Goal: Information Seeking & Learning: Learn about a topic

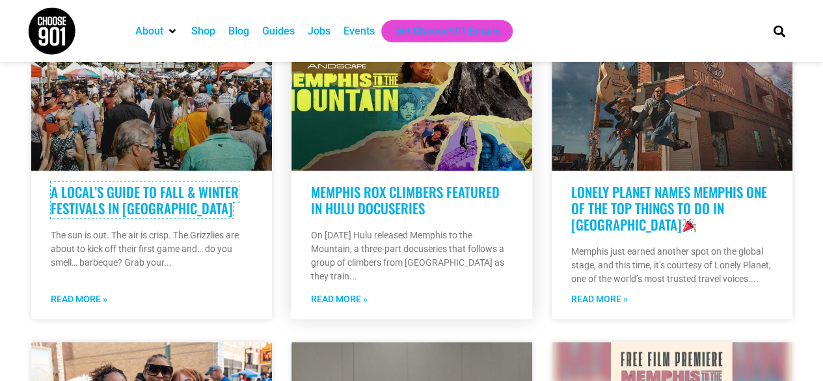
scroll to position [456, 0]
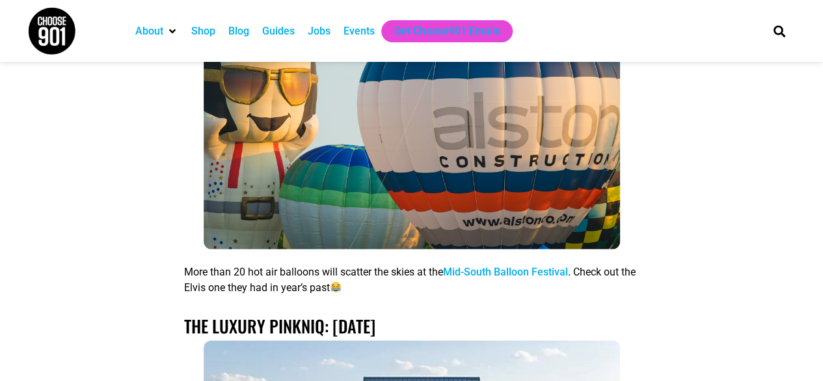
scroll to position [1497, 0]
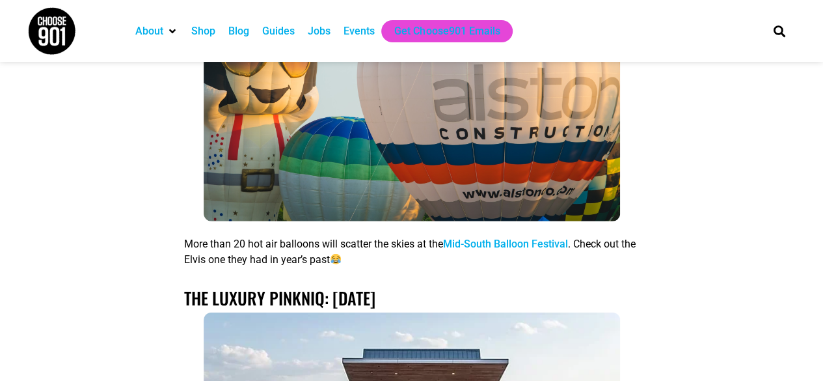
drag, startPoint x: 486, startPoint y: 243, endPoint x: 548, endPoint y: 104, distance: 152.7
click at [548, 104] on img at bounding box center [412, 82] width 417 height 278
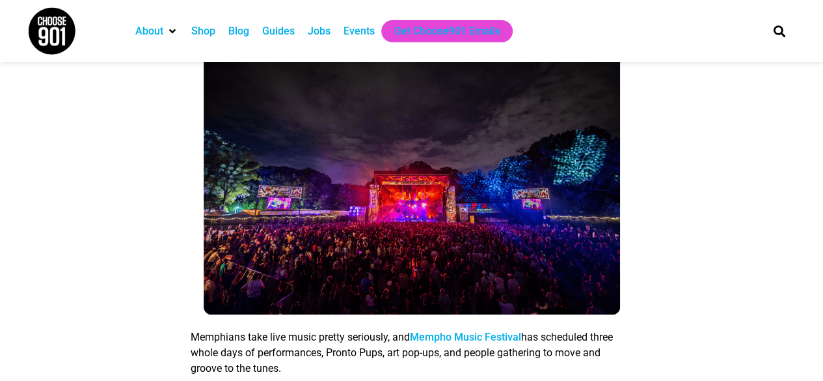
scroll to position [2734, 0]
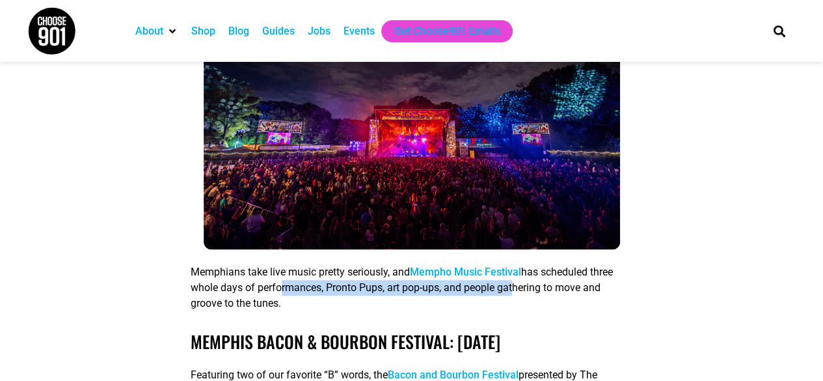
drag, startPoint x: 276, startPoint y: 288, endPoint x: 511, endPoint y: 286, distance: 235.0
click at [511, 286] on p "Memphians take live music pretty seriously, and Mempho Music Festival has sched…" at bounding box center [412, 287] width 442 height 47
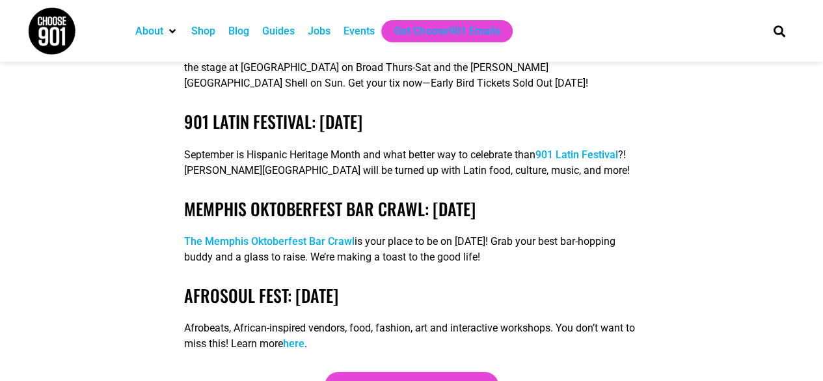
scroll to position [2408, 0]
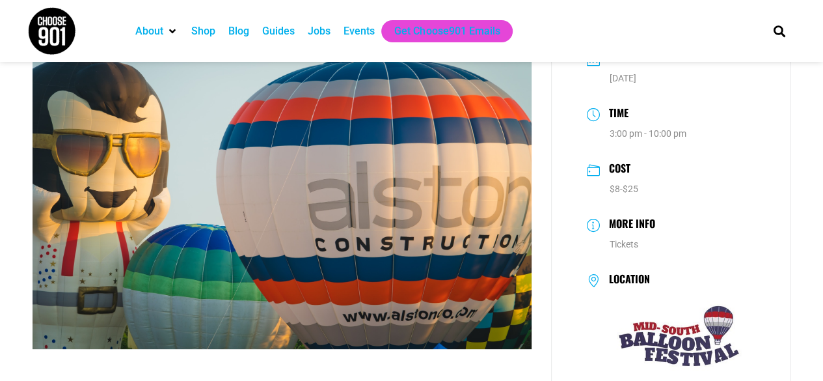
scroll to position [65, 0]
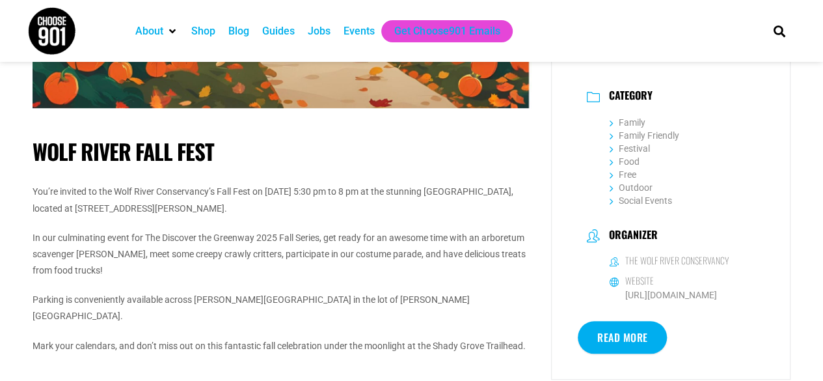
scroll to position [391, 0]
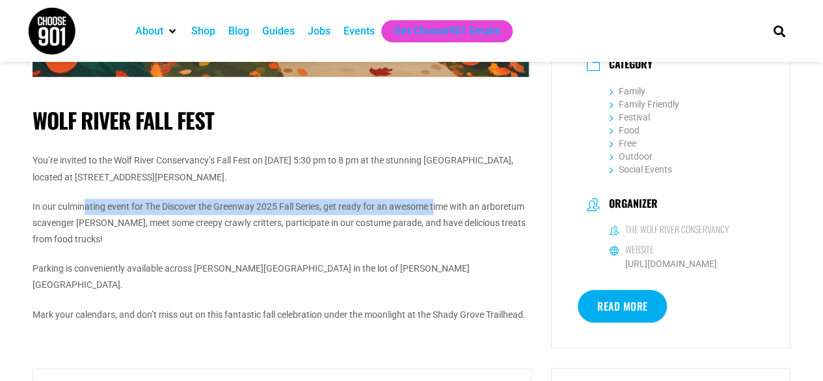
drag, startPoint x: 83, startPoint y: 208, endPoint x: 435, endPoint y: 187, distance: 353.3
click at [435, 187] on div "You’re invited to the Wolf River Conservancy’s Fall Fest on October 24th from 5…" at bounding box center [282, 237] width 499 height 171
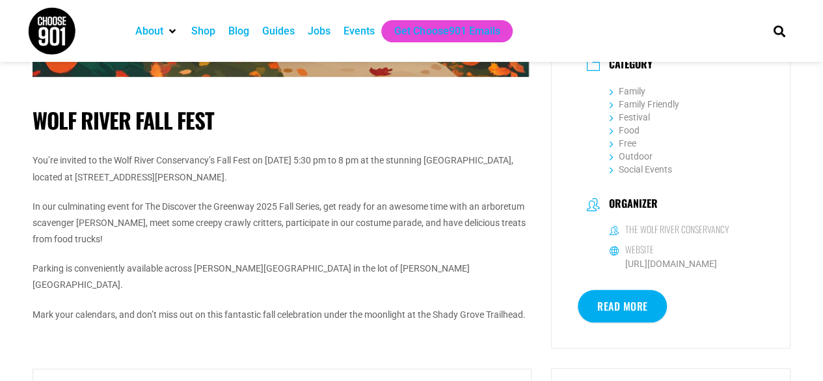
click at [443, 201] on p "In our culminating event for The Discover the Greenway 2025 Fall Series, get re…" at bounding box center [282, 223] width 499 height 49
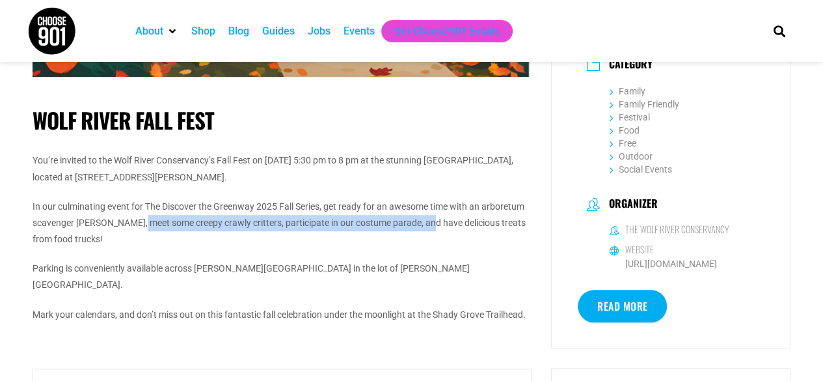
drag, startPoint x: 135, startPoint y: 226, endPoint x: 423, endPoint y: 225, distance: 287.7
click at [423, 225] on p "In our culminating event for The Discover the Greenway 2025 Fall Series, get re…" at bounding box center [282, 223] width 499 height 49
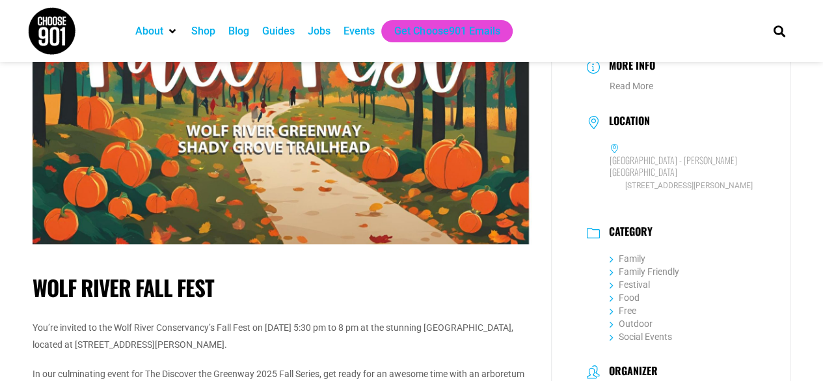
scroll to position [65, 0]
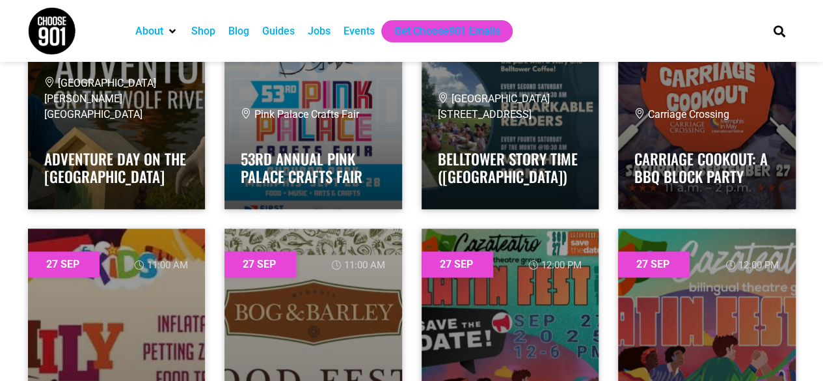
scroll to position [40035, 0]
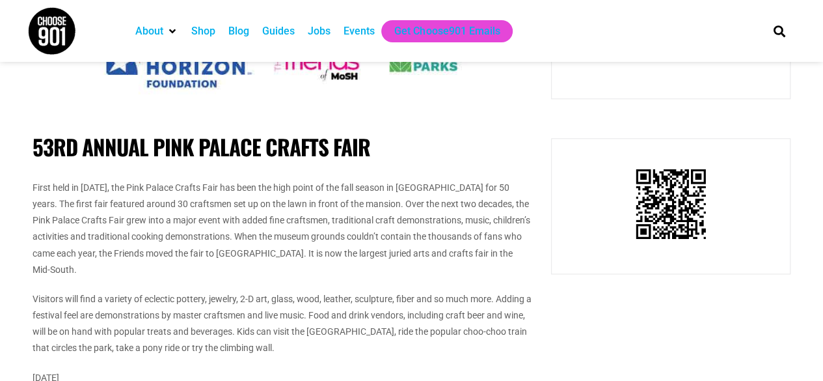
scroll to position [781, 0]
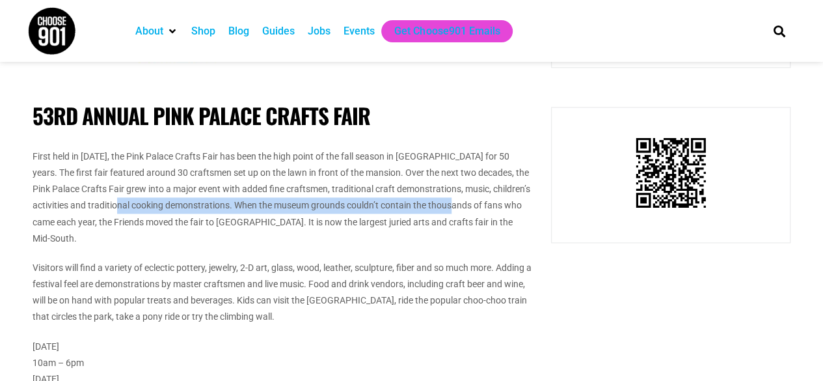
drag, startPoint x: 129, startPoint y: 204, endPoint x: 463, endPoint y: 206, distance: 333.9
click at [463, 206] on p "First held in 1973, the Pink Palace Crafts Fair has been the high point of the …" at bounding box center [282, 197] width 499 height 98
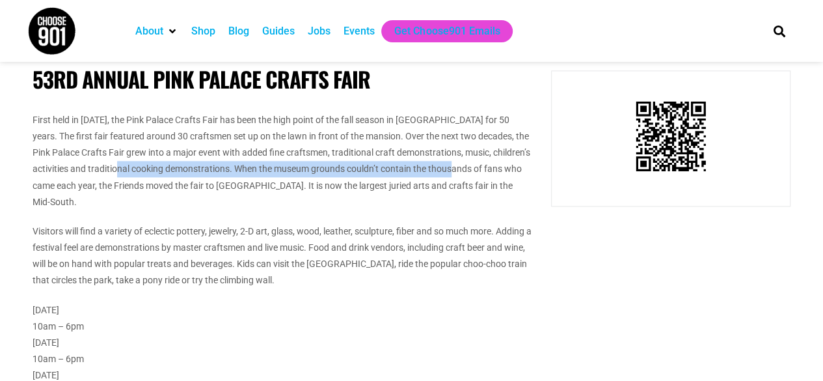
scroll to position [846, 0]
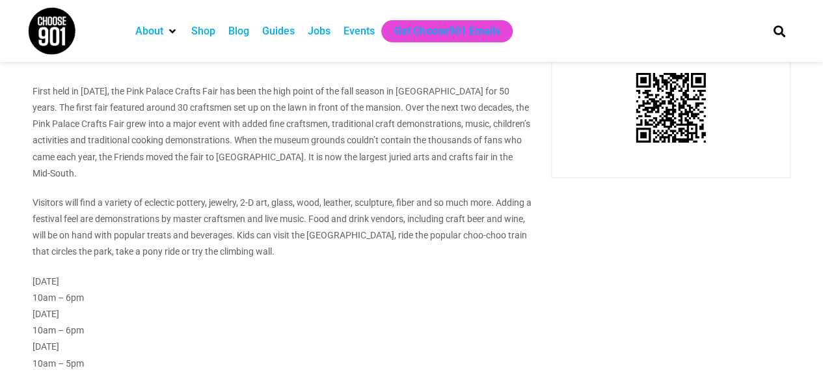
click at [215, 205] on p "Visitors will find a variety of eclectic pottery, jewelry, 2-D art, glass, wood…" at bounding box center [282, 228] width 499 height 66
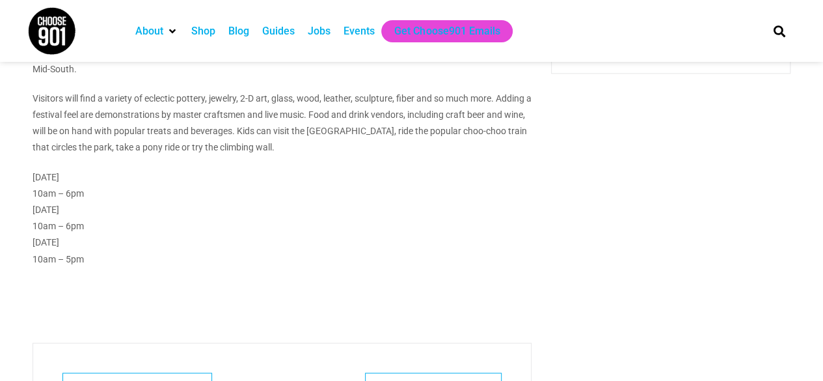
scroll to position [716, 0]
